Goal: Find specific page/section: Find specific page/section

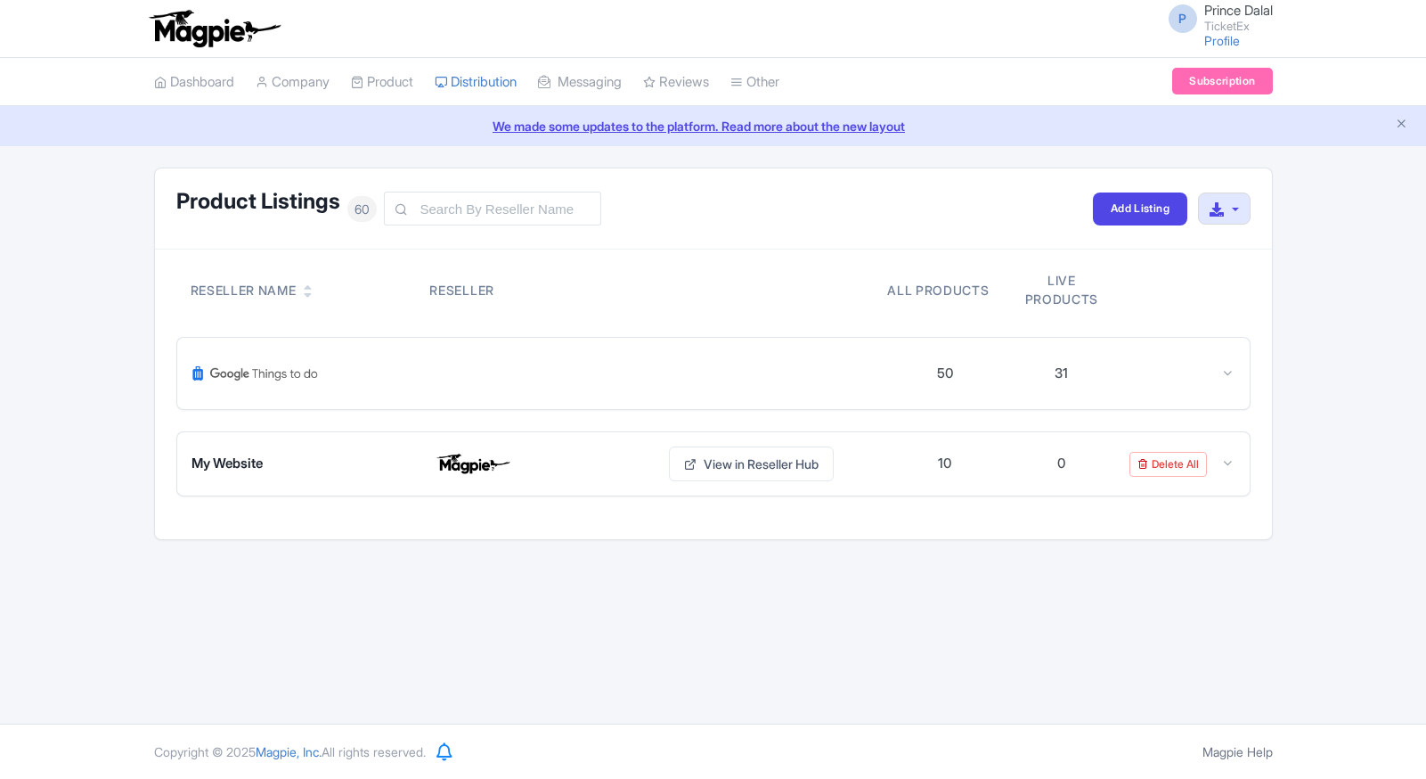
scroll to position [2156, 0]
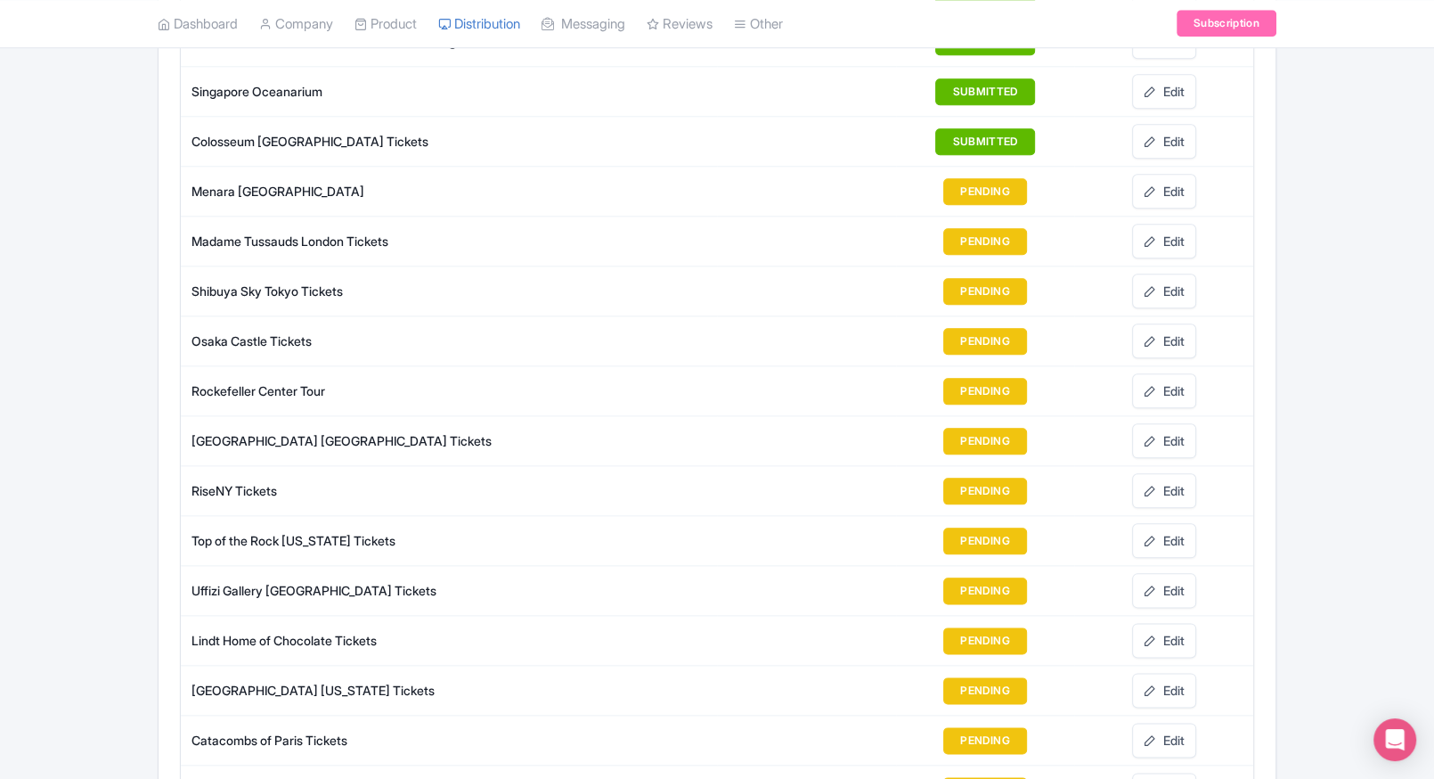
scroll to position [1832, 0]
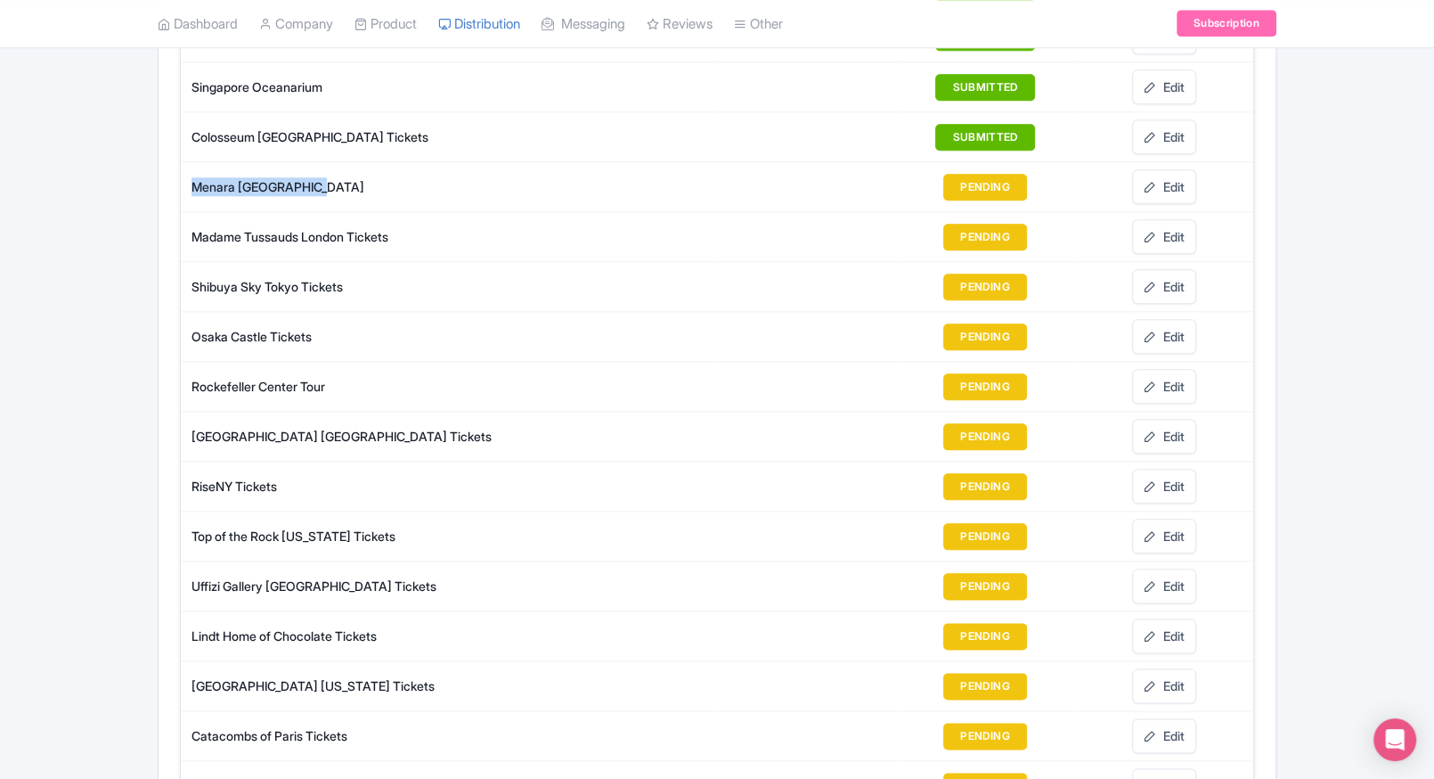
drag, startPoint x: 323, startPoint y: 174, endPoint x: 193, endPoint y: 177, distance: 129.2
click at [193, 177] on div "Menara Kuala Lumpur" at bounding box center [454, 186] width 525 height 19
copy div "Menara Kuala Lumpur"
drag, startPoint x: 193, startPoint y: 177, endPoint x: 90, endPoint y: 278, distance: 144.3
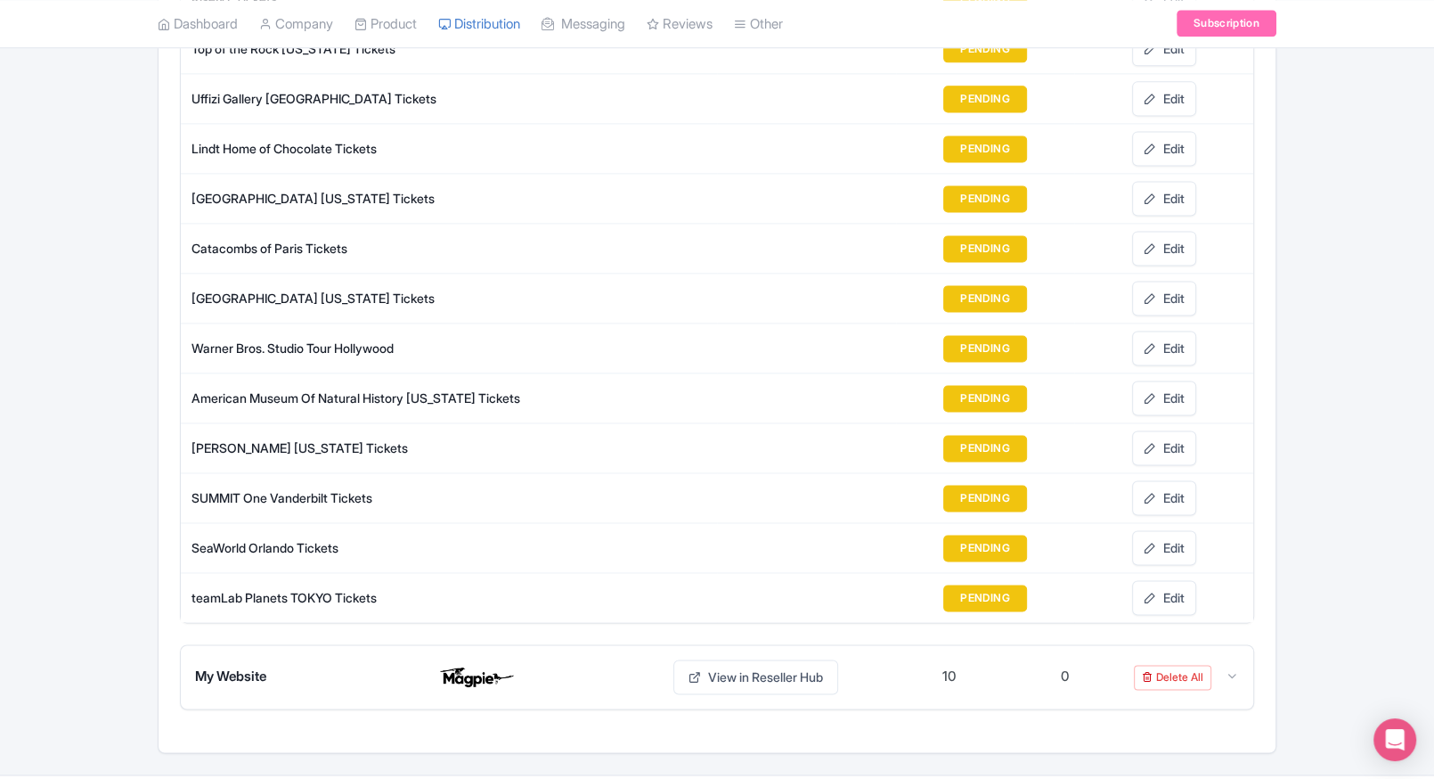
scroll to position [2331, 0]
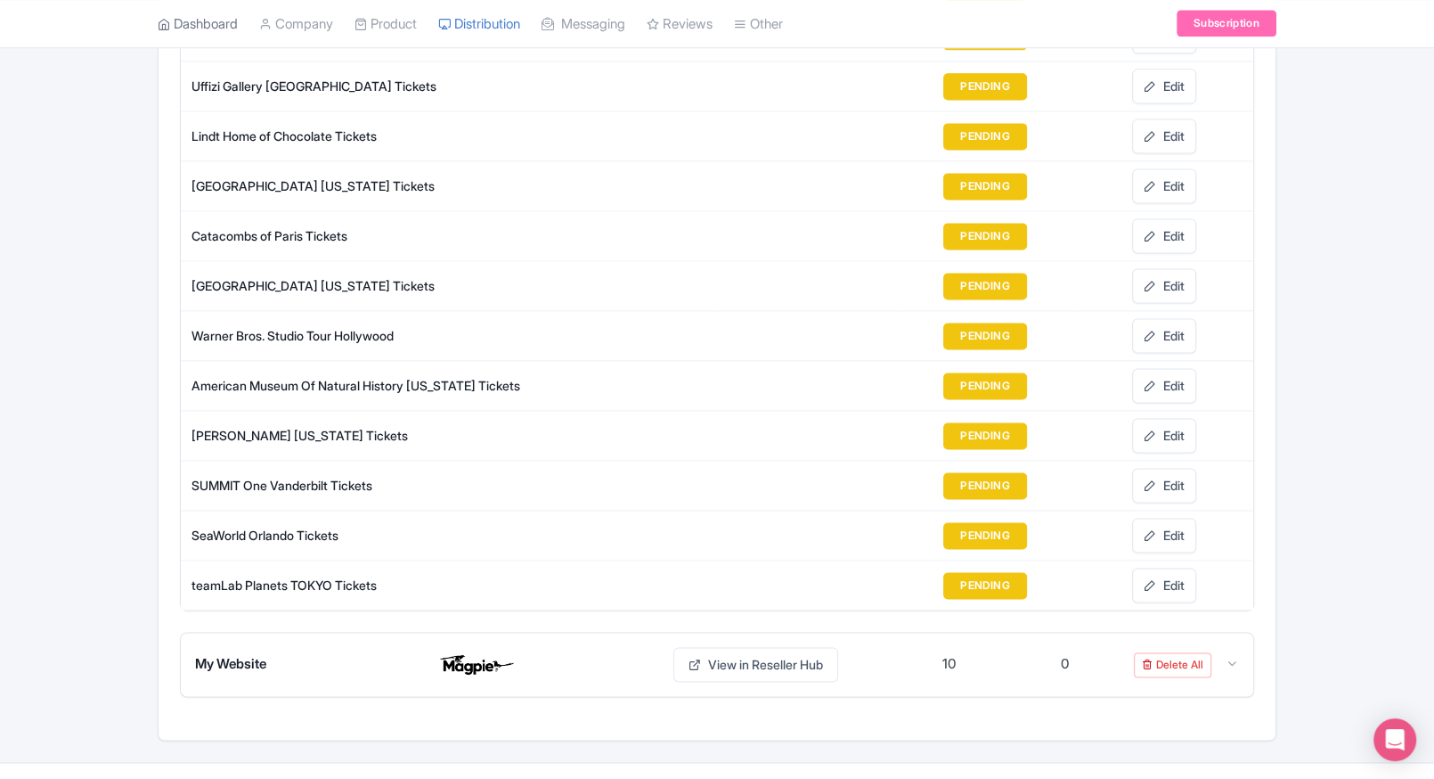
click at [200, 28] on link "Dashboard" at bounding box center [198, 24] width 80 height 49
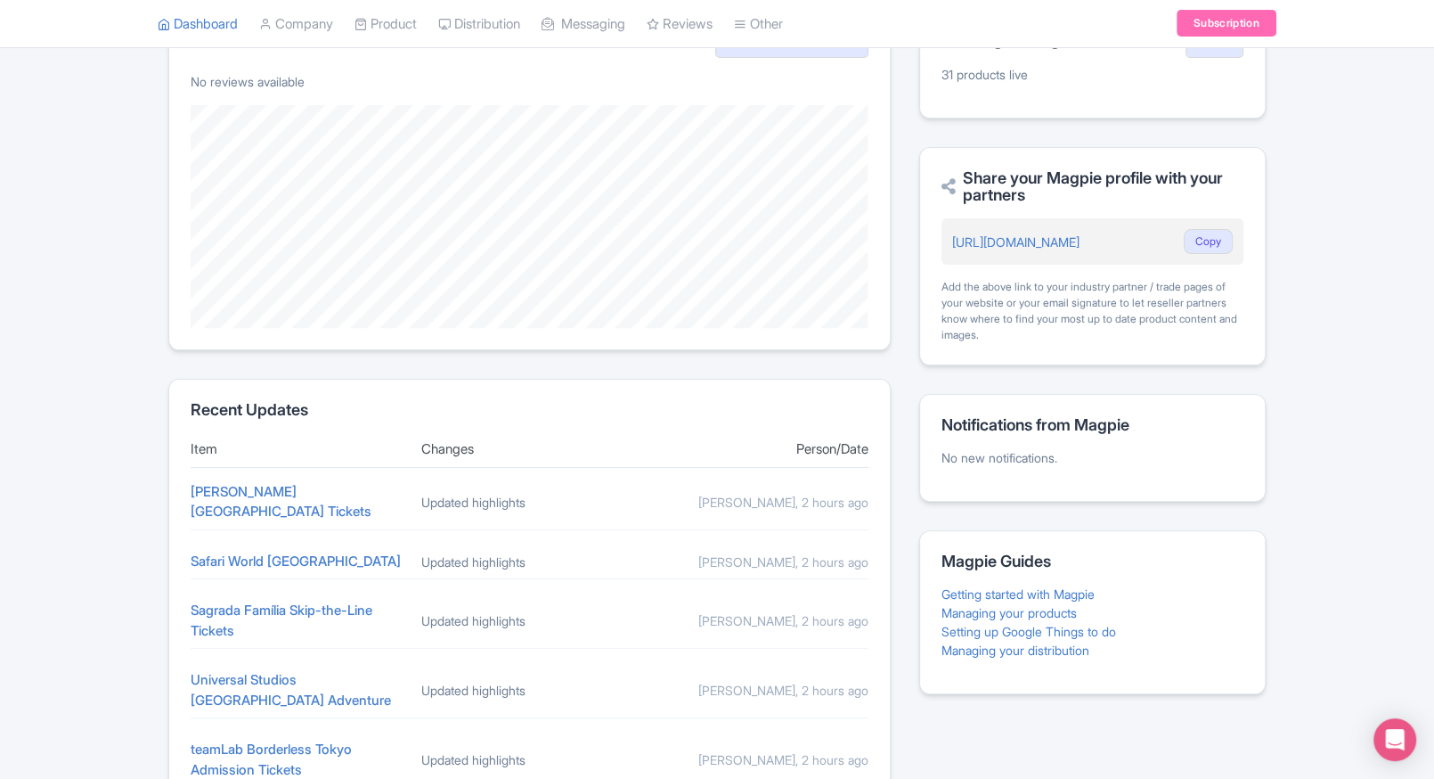
scroll to position [591, 0]
